Goal: Task Accomplishment & Management: Manage account settings

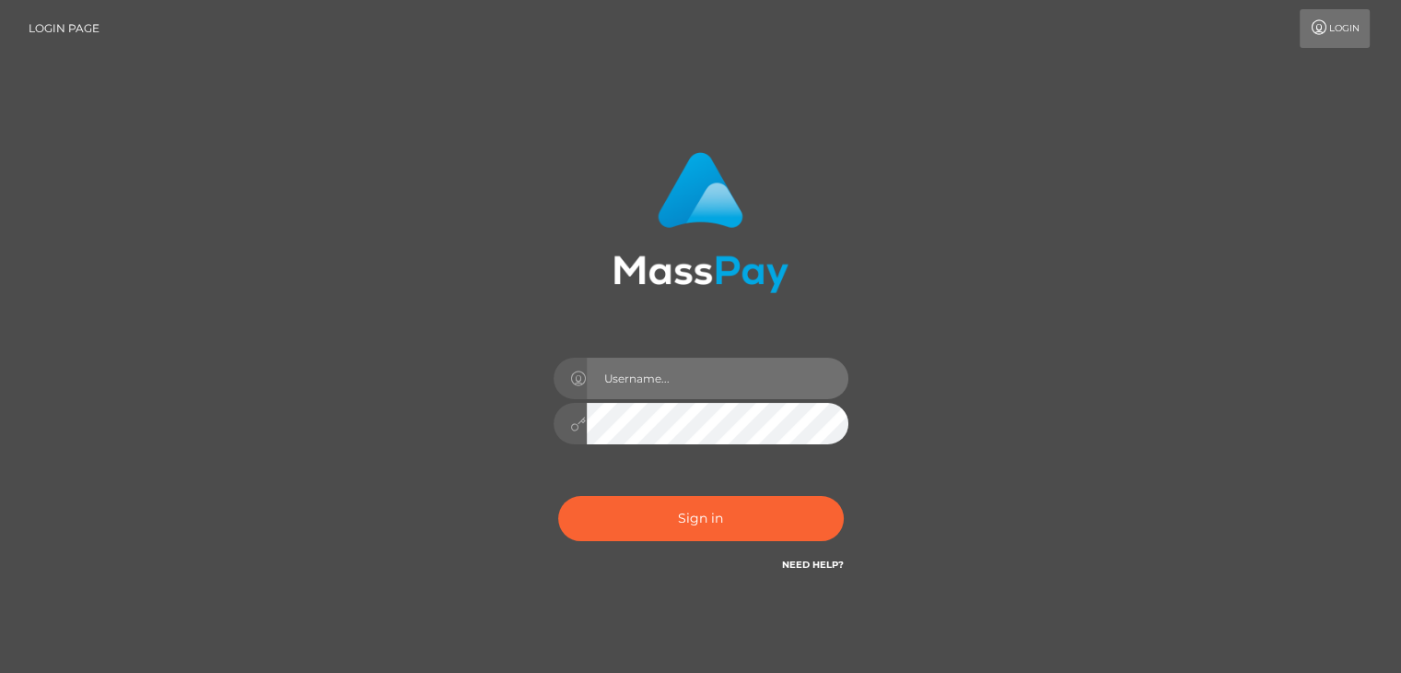
click at [632, 383] on input "text" at bounding box center [718, 377] width 262 height 41
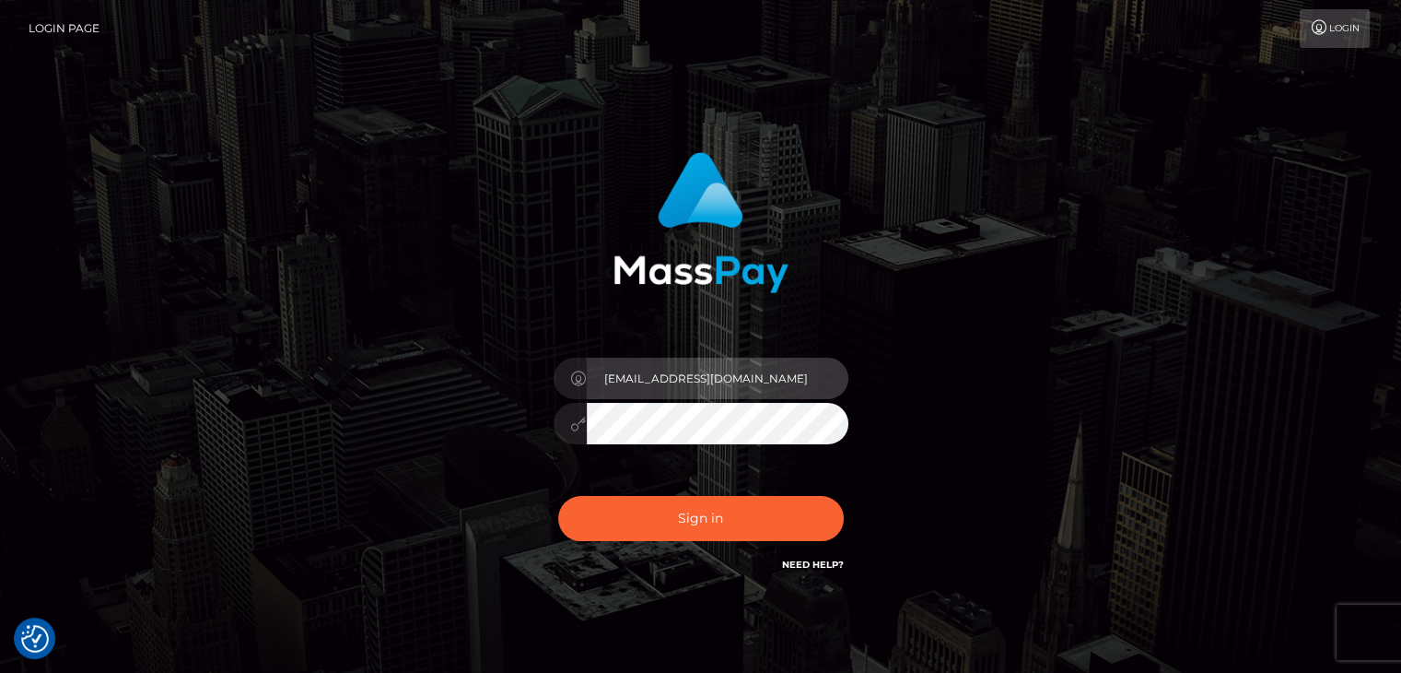
type input "[EMAIL_ADDRESS][DOMAIN_NAME]"
click at [558, 496] on button "Sign in" at bounding box center [701, 518] width 286 height 45
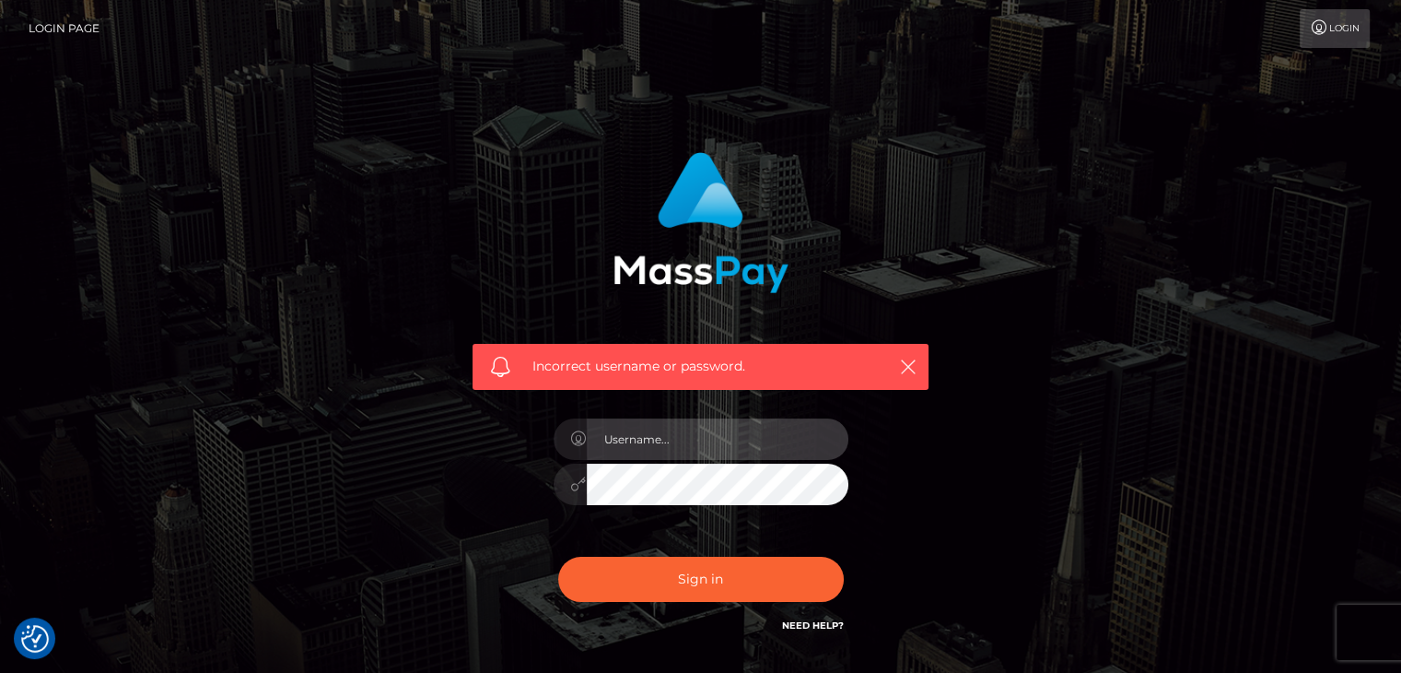
click at [697, 430] on input "text" at bounding box center [718, 438] width 262 height 41
type input "[EMAIL_ADDRESS][DOMAIN_NAME]"
click at [558, 556] on button "Sign in" at bounding box center [701, 578] width 286 height 45
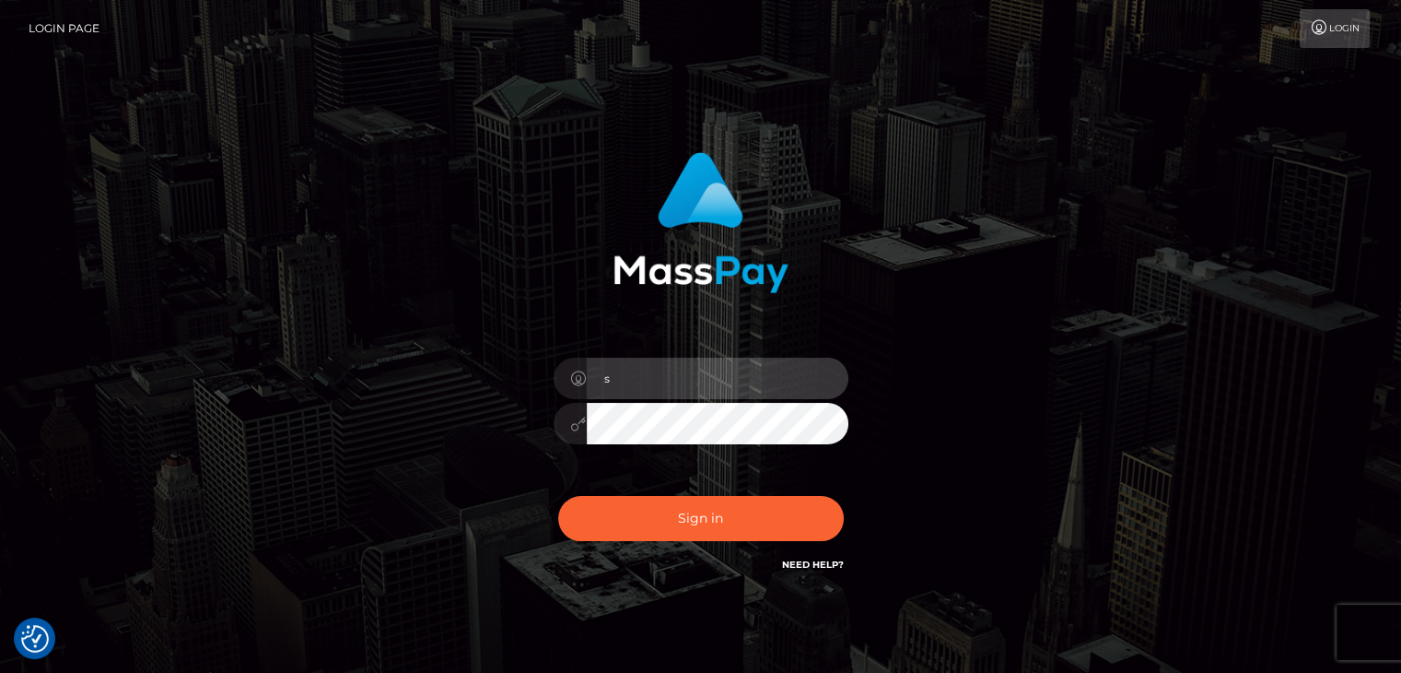
click at [692, 390] on input "s" at bounding box center [718, 377] width 262 height 41
type input "salemfraye@gmail.com"
click at [558, 496] on button "Sign in" at bounding box center [701, 518] width 286 height 45
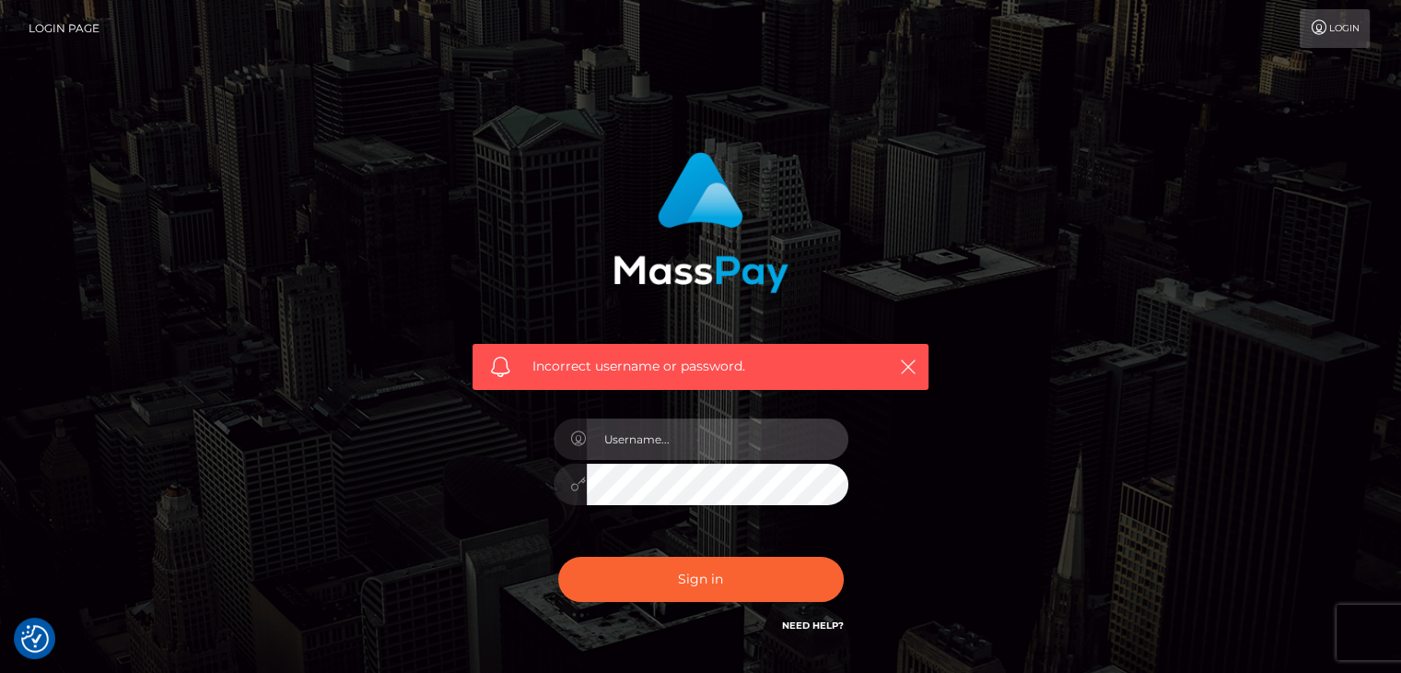
click at [692, 443] on input "text" at bounding box center [718, 438] width 262 height 41
type input "Salemfraye@gmail.com"
click at [558, 556] on button "Sign in" at bounding box center [701, 578] width 286 height 45
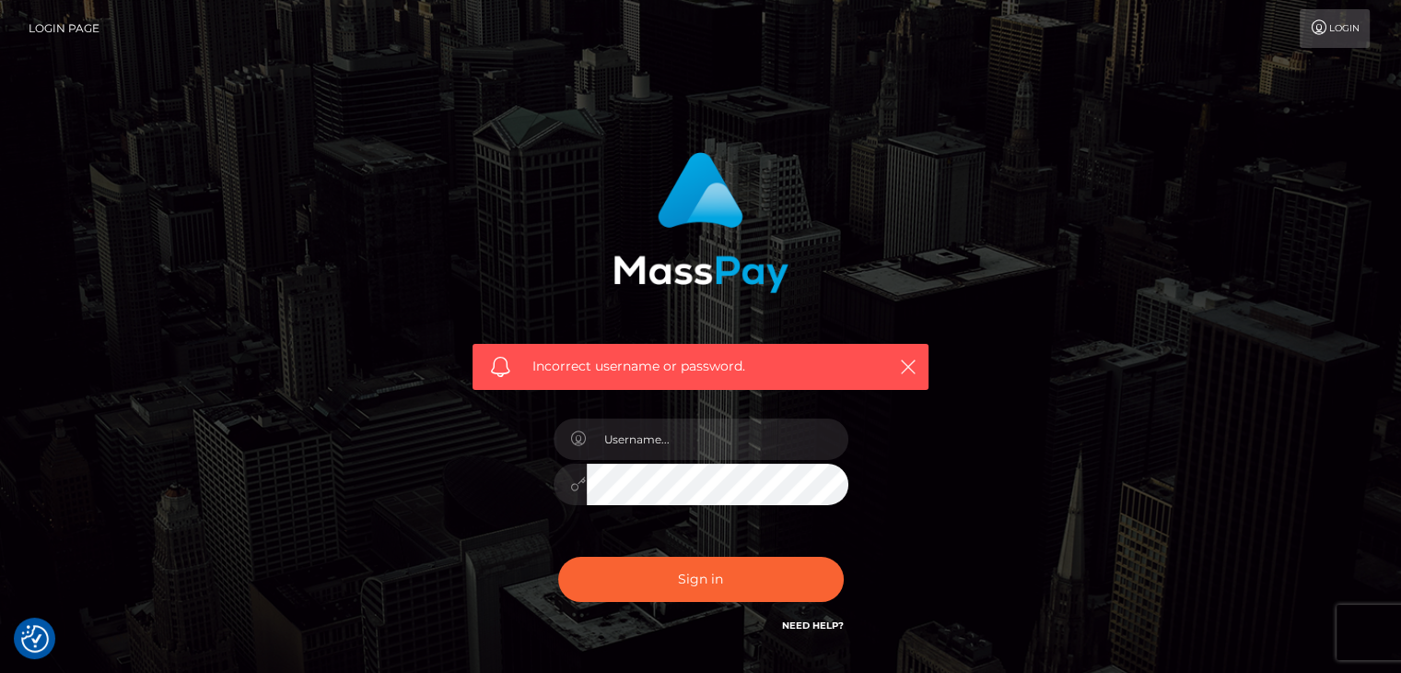
click at [52, 19] on link "Login Page" at bounding box center [64, 28] width 71 height 39
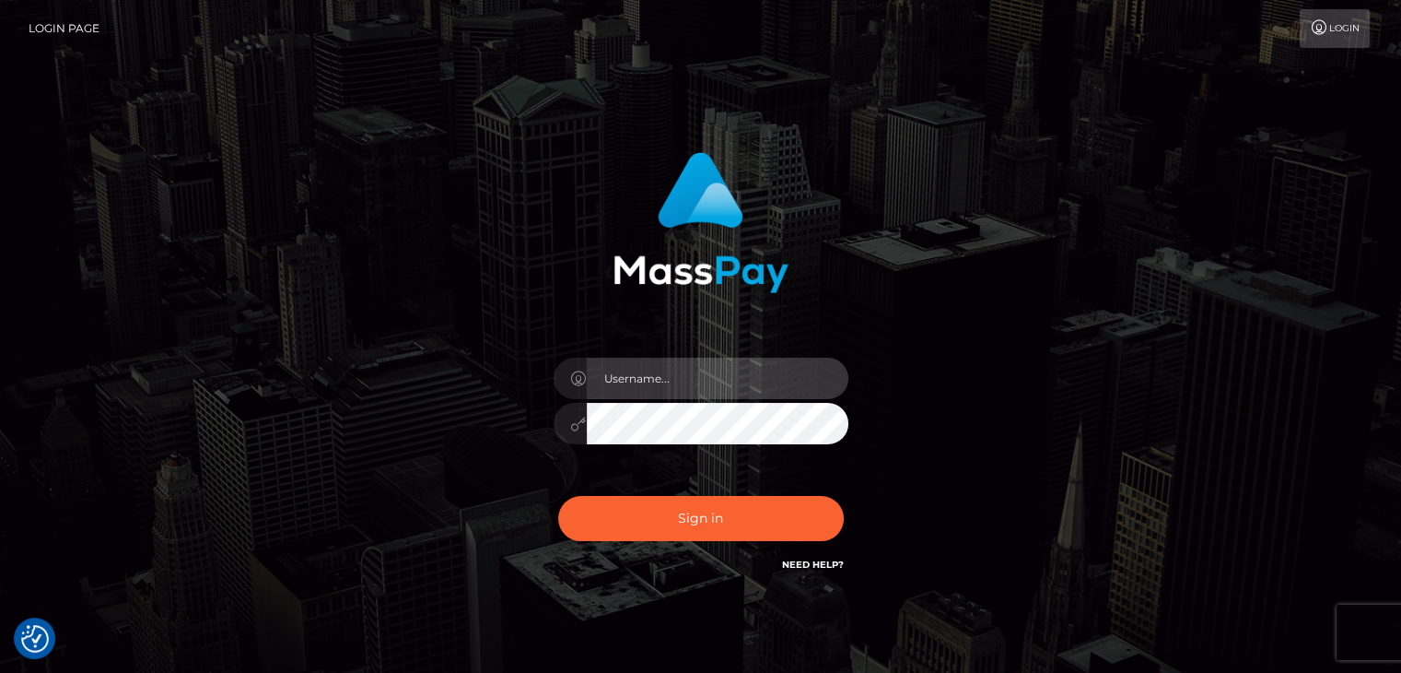
click at [682, 372] on input "text" at bounding box center [718, 377] width 262 height 41
type input "Salemfraye@gmail.com"
click at [558, 496] on button "Sign in" at bounding box center [701, 518] width 286 height 45
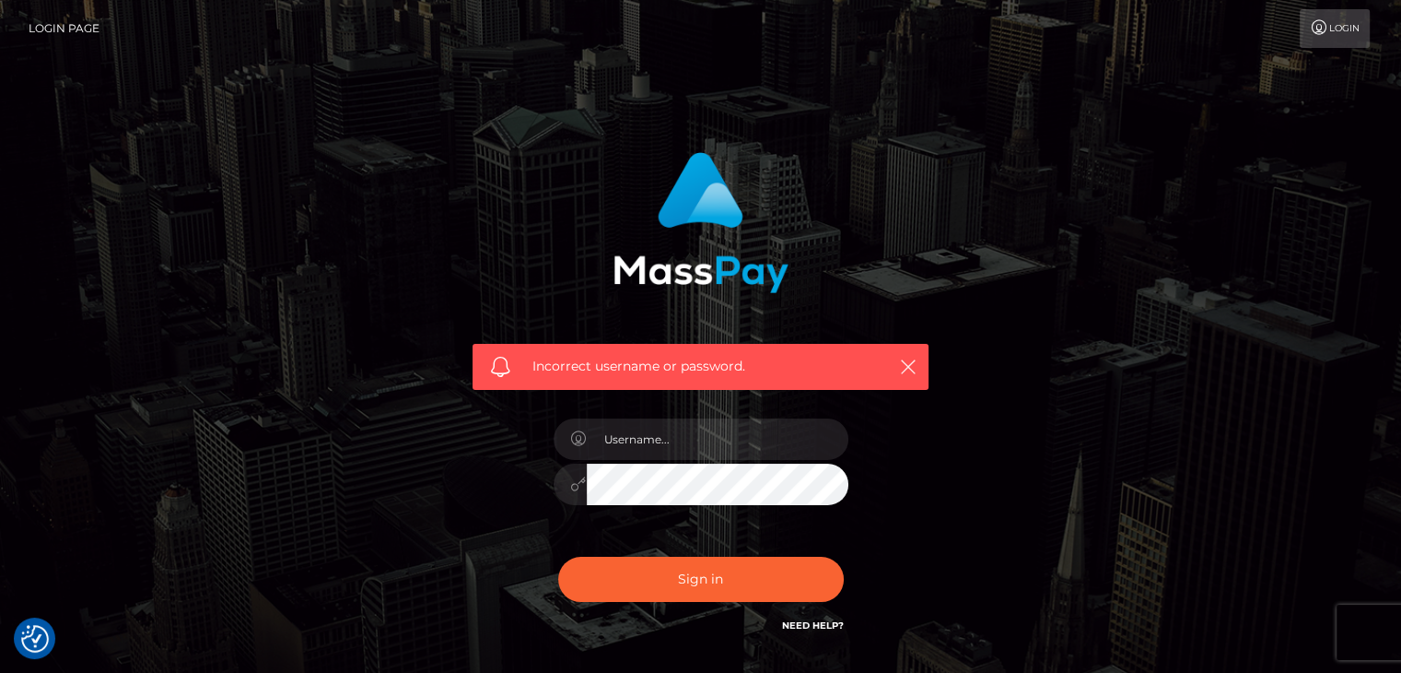
click at [800, 618] on h6 "Need Help?" at bounding box center [813, 624] width 62 height 16
click at [801, 622] on link "Need Help?" at bounding box center [813, 625] width 62 height 12
click at [1323, 28] on icon at bounding box center [1319, 27] width 19 height 15
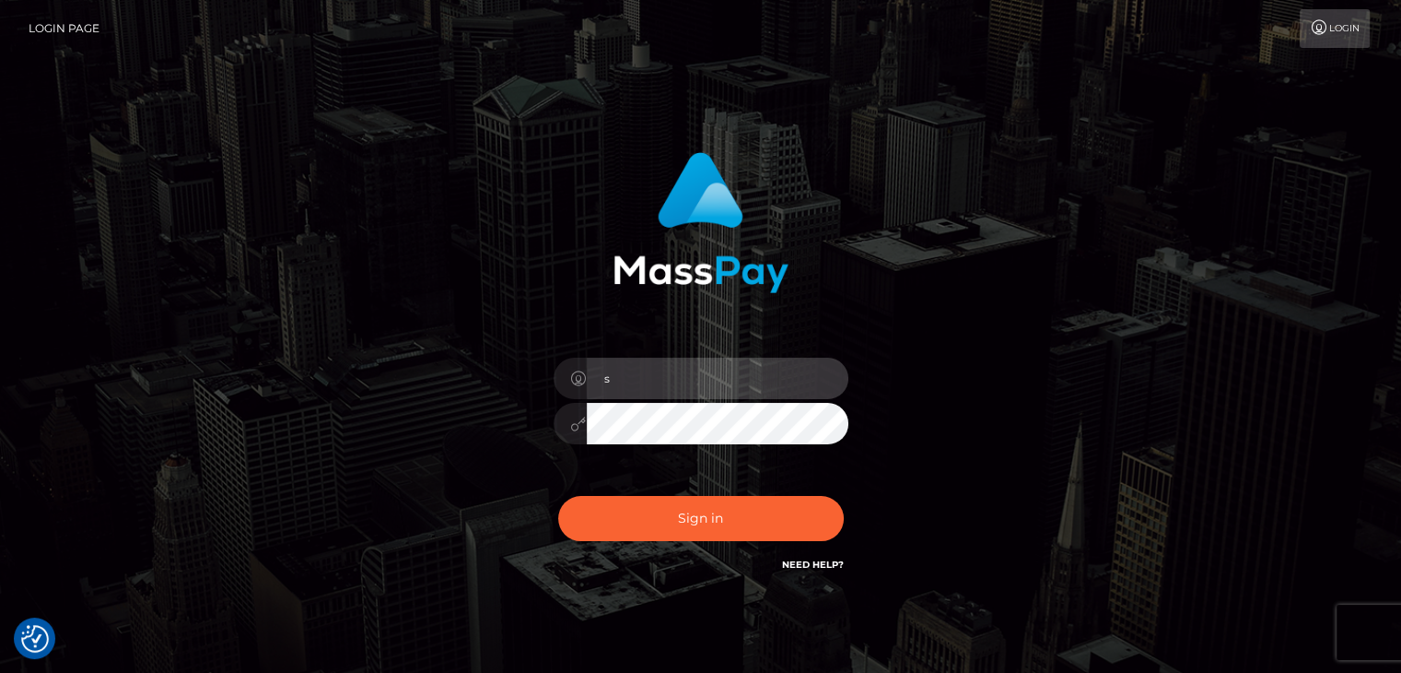
click at [801, 380] on input "s" at bounding box center [718, 377] width 262 height 41
type input "[EMAIL_ADDRESS][DOMAIN_NAME]"
click at [558, 496] on button "Sign in" at bounding box center [701, 518] width 286 height 45
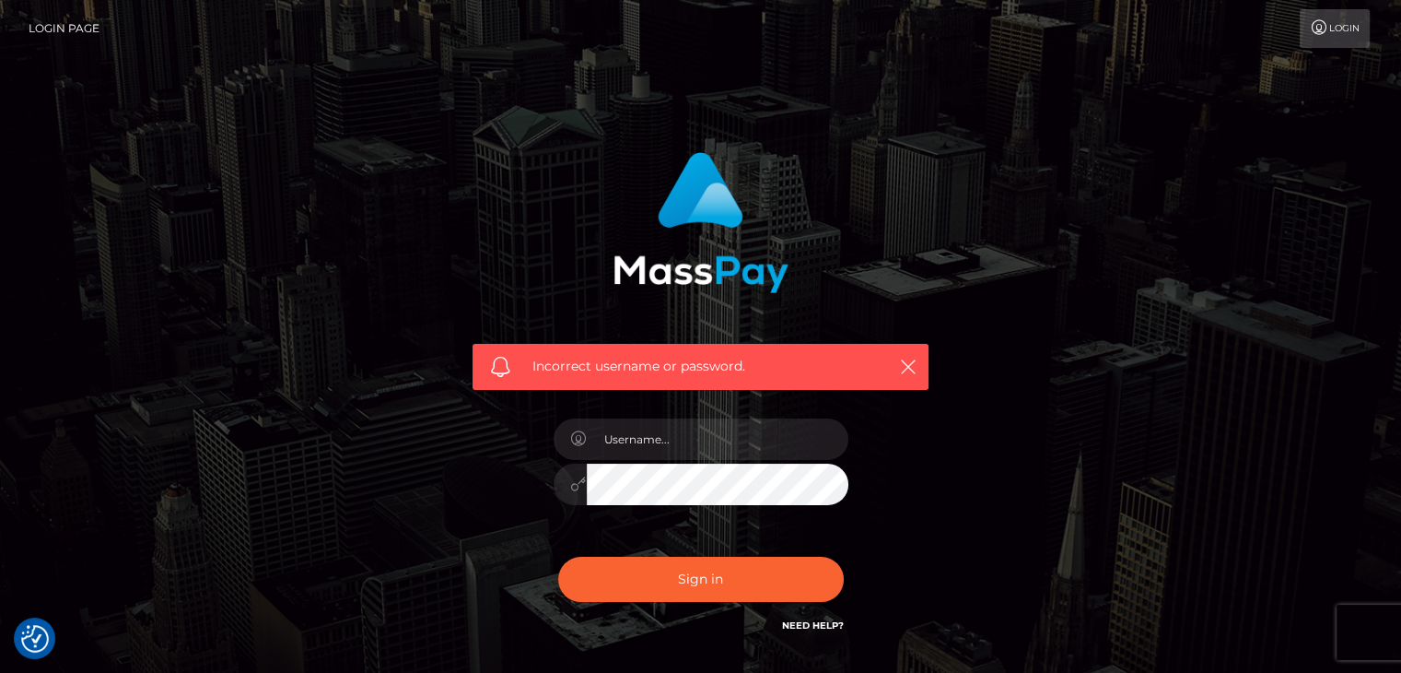
click at [64, 27] on link "Login Page" at bounding box center [64, 28] width 71 height 39
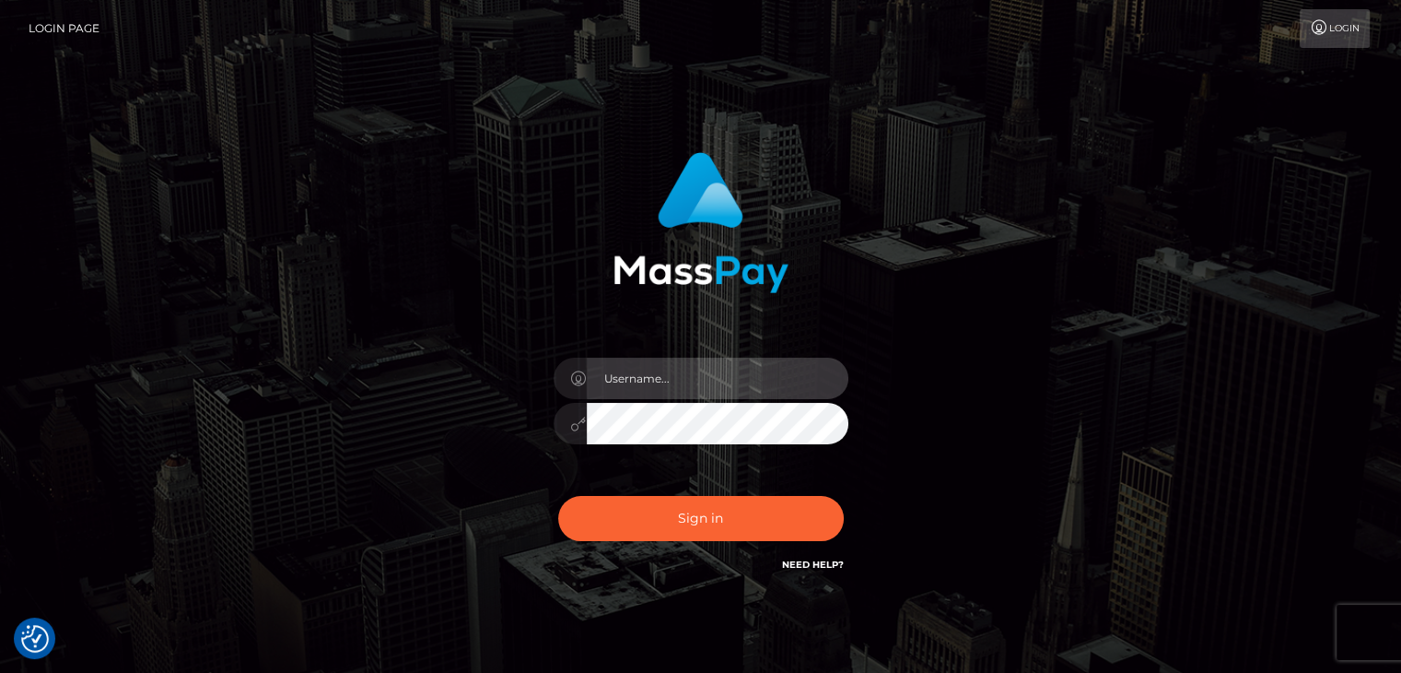
click at [651, 387] on input "text" at bounding box center [718, 377] width 262 height 41
type input "salemfraye@gmail.com"
click at [558, 496] on button "Sign in" at bounding box center [701, 518] width 286 height 45
